Goal: Transaction & Acquisition: Purchase product/service

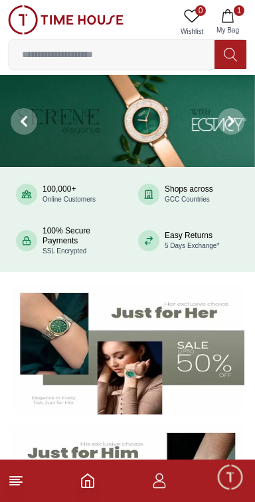
click at [225, 24] on button "1 My Bag" at bounding box center [227, 22] width 38 height 34
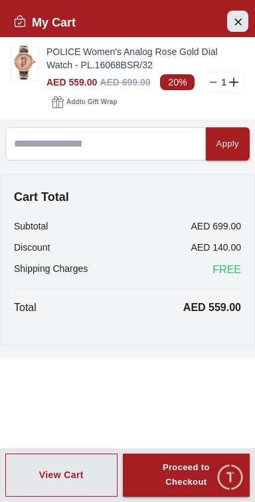
click at [241, 18] on icon "Close Account" at bounding box center [237, 21] width 11 height 17
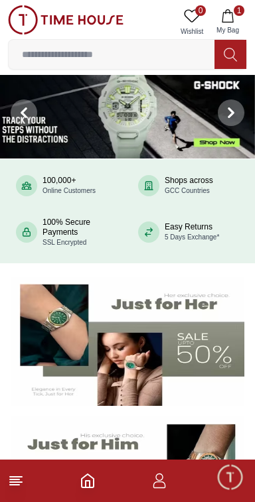
scroll to position [8, 0]
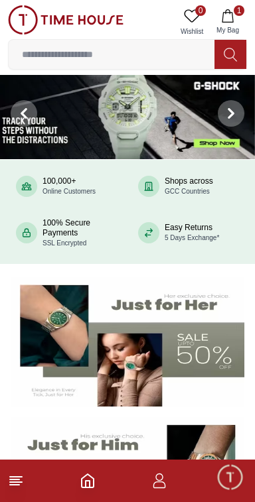
click at [23, 484] on icon at bounding box center [16, 481] width 16 height 16
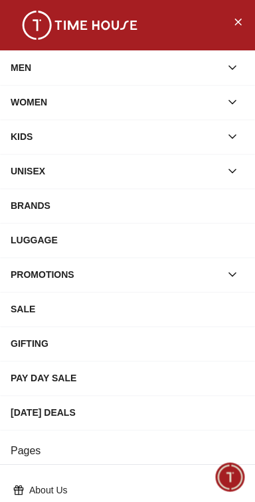
click at [242, 137] on button "button" at bounding box center [232, 137] width 24 height 24
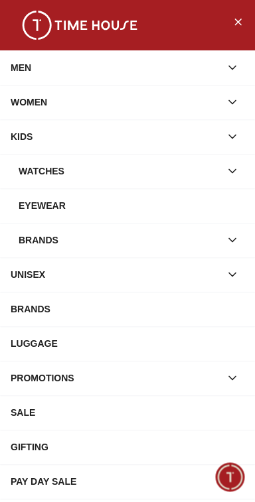
click at [235, 172] on icon "button" at bounding box center [232, 170] width 13 height 13
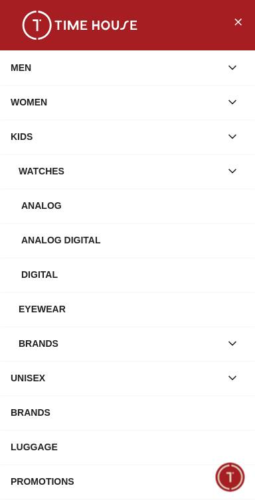
click at [171, 243] on div "Analog Digital" at bounding box center [132, 240] width 223 height 24
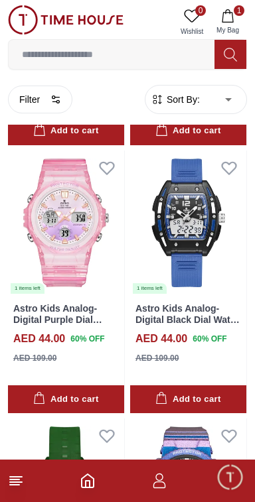
scroll to position [454, 0]
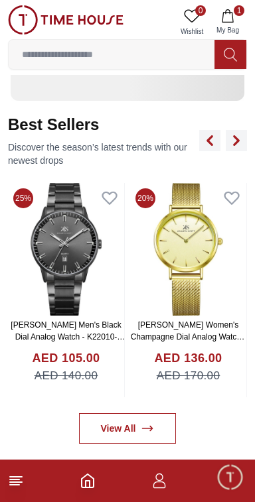
scroll to position [8, 0]
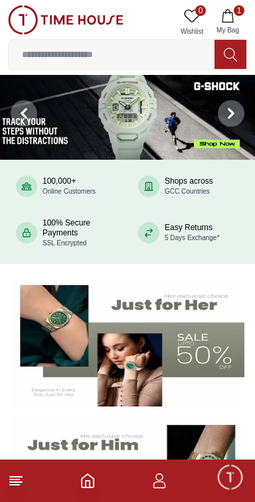
click at [15, 480] on line at bounding box center [14, 480] width 9 height 0
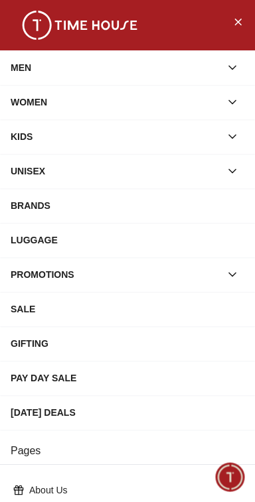
click at [236, 130] on icon "button" at bounding box center [232, 136] width 13 height 13
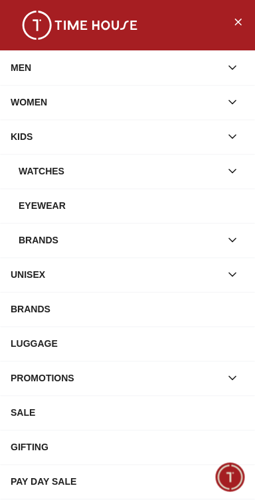
click at [234, 170] on icon "button" at bounding box center [232, 171] width 7 height 3
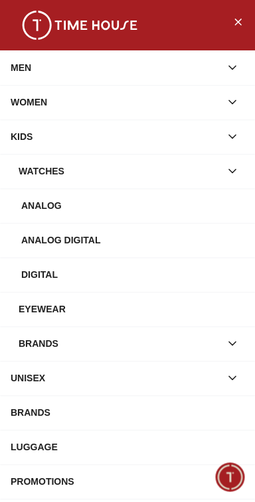
click at [131, 280] on div "Digital" at bounding box center [132, 275] width 223 height 24
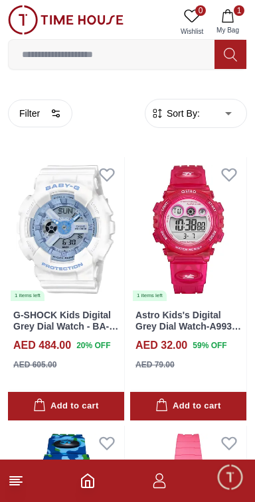
click at [16, 477] on line at bounding box center [16, 477] width 12 height 0
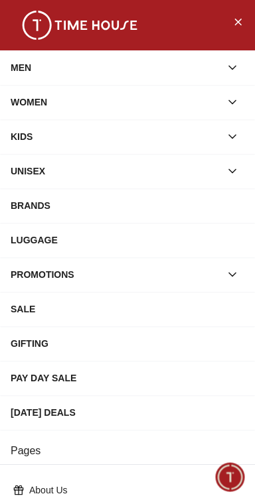
click at [236, 136] on icon "button" at bounding box center [232, 136] width 13 height 13
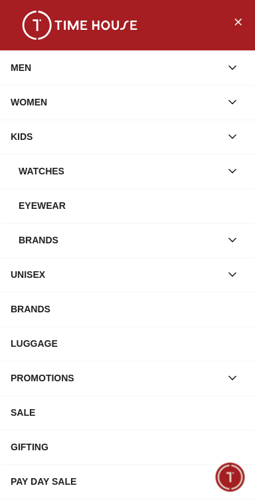
click at [229, 172] on icon "button" at bounding box center [232, 170] width 13 height 13
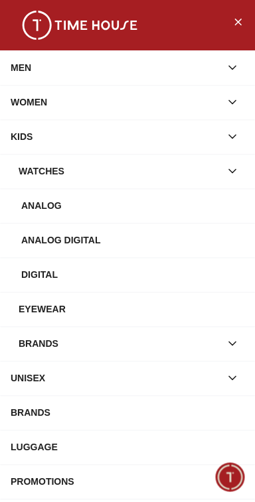
click at [171, 250] on div "Analog Digital" at bounding box center [132, 240] width 223 height 24
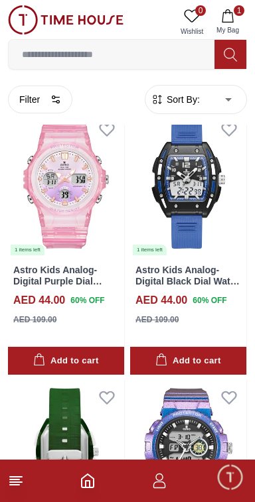
scroll to position [454, 0]
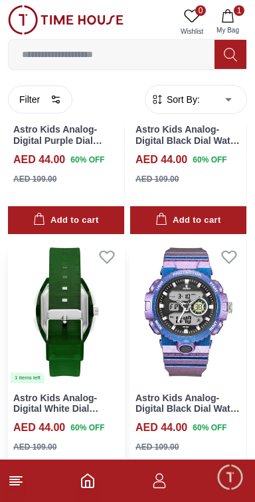
click at [90, 328] on img at bounding box center [66, 311] width 116 height 145
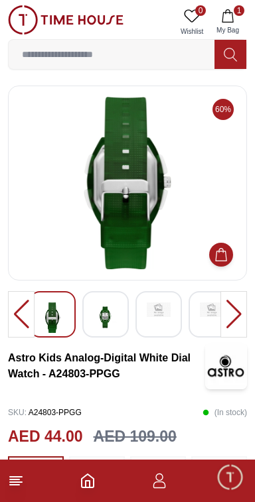
click at [239, 303] on div at bounding box center [233, 314] width 27 height 46
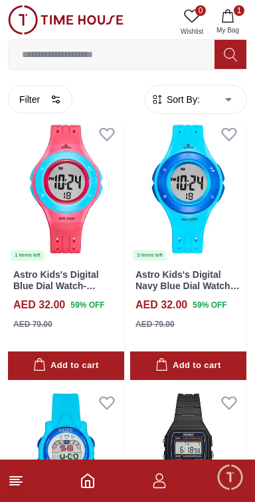
scroll to position [1529, 0]
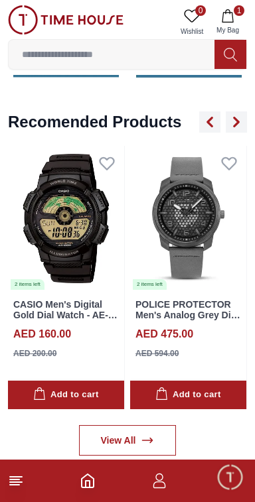
scroll to position [8, 0]
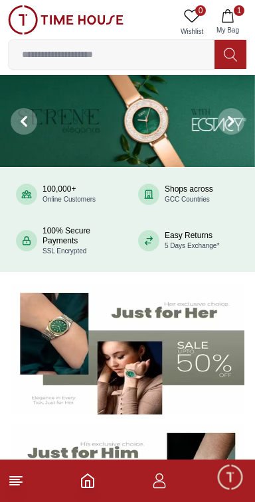
click at [12, 485] on line at bounding box center [14, 485] width 9 height 0
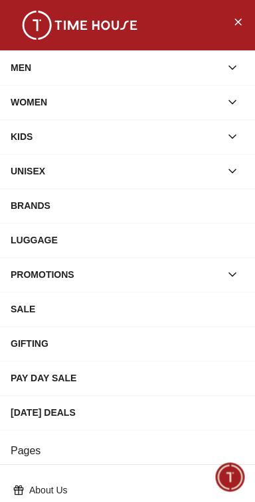
click at [237, 136] on icon "button" at bounding box center [232, 136] width 13 height 13
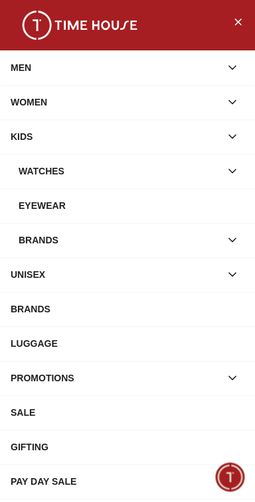
click at [235, 168] on icon "button" at bounding box center [232, 170] width 13 height 13
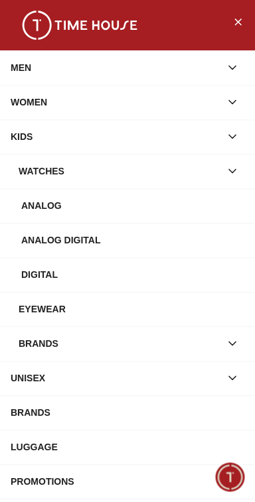
click at [175, 243] on div "Analog Digital" at bounding box center [132, 240] width 223 height 24
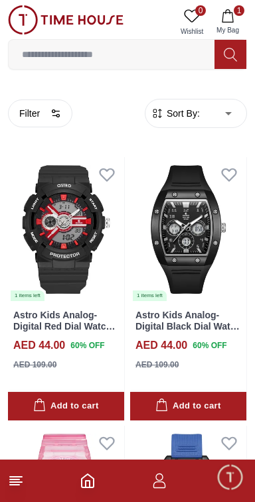
scroll to position [454, 0]
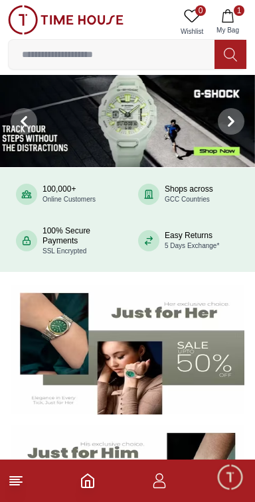
click at [164, 484] on icon "button" at bounding box center [159, 485] width 13 height 7
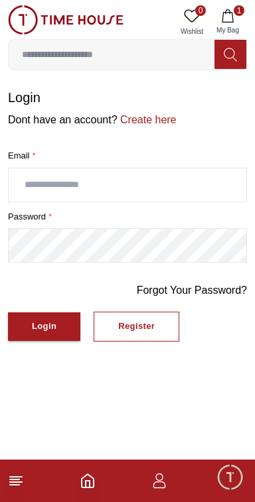
click at [157, 487] on icon "button" at bounding box center [159, 481] width 16 height 16
click at [11, 483] on icon at bounding box center [16, 481] width 16 height 16
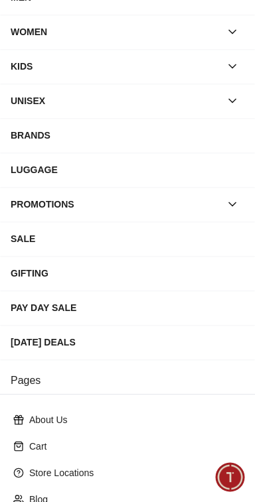
scroll to position [243, 0]
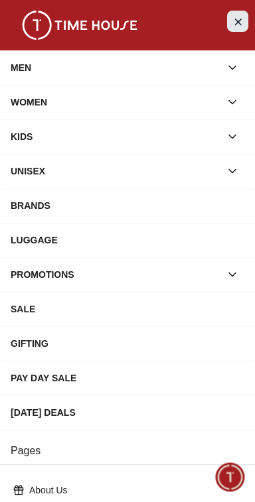
click at [240, 25] on icon "Close Menu" at bounding box center [237, 21] width 11 height 17
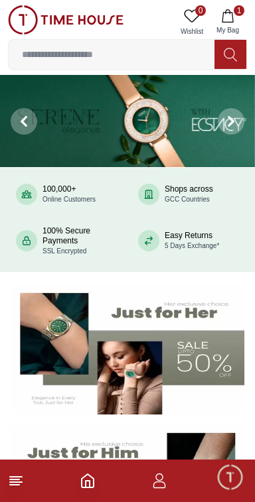
click at [89, 486] on polyline "Home" at bounding box center [88, 484] width 4 height 7
click at [16, 485] on line at bounding box center [14, 485] width 9 height 0
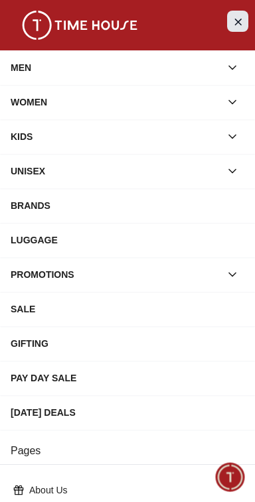
click at [236, 13] on icon "Close Menu" at bounding box center [237, 21] width 11 height 17
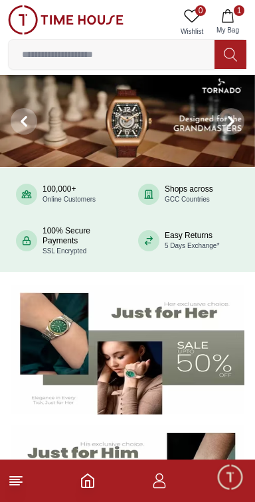
click at [157, 485] on icon "button" at bounding box center [159, 481] width 16 height 16
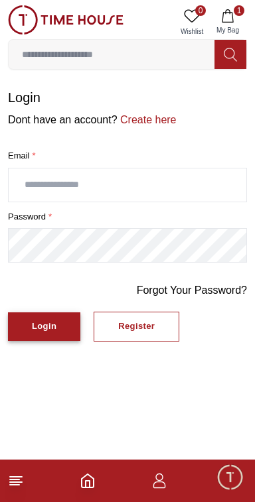
click at [57, 322] on button "Login" at bounding box center [44, 326] width 72 height 29
click at [230, 473] on span "Minimize live chat window" at bounding box center [229, 477] width 38 height 38
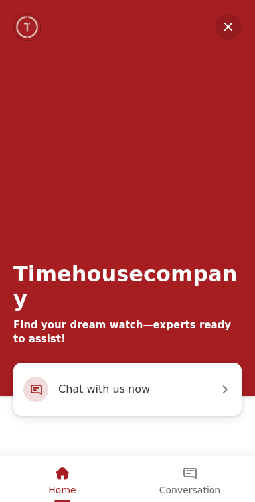
click at [222, 25] on em "Minimize" at bounding box center [228, 26] width 27 height 27
